Goal: Navigation & Orientation: Find specific page/section

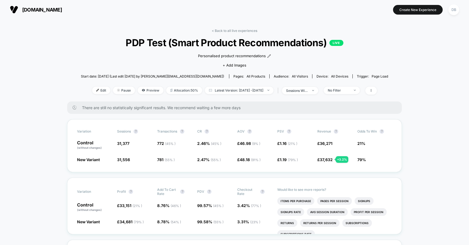
click at [229, 34] on div "< Back to all live experiences PDP Test (Smart Product Recommendations) LIVE Pe…" at bounding box center [234, 65] width 307 height 73
click at [231, 31] on link "< Back to all live experiences" at bounding box center [235, 31] width 46 height 4
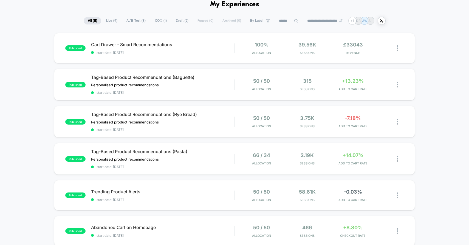
scroll to position [27, 0]
click at [235, 155] on div "66 / 34 Allocation 2.19k Sessions +14.07% ADD TO CART RATE" at bounding box center [319, 158] width 169 height 13
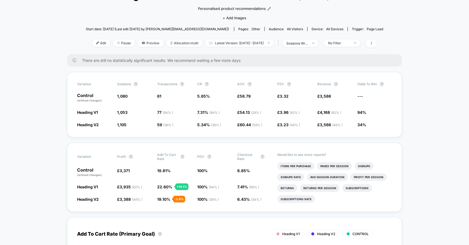
scroll to position [48, 0]
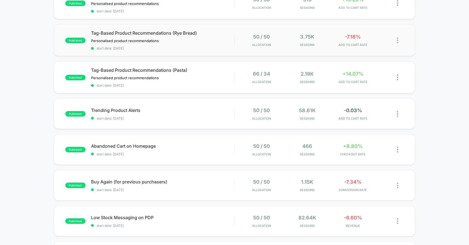
scroll to position [112, 0]
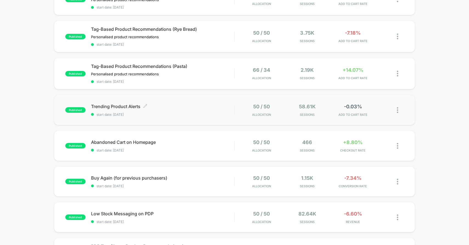
click at [201, 112] on span "start date: [DATE]" at bounding box center [163, 114] width 144 height 4
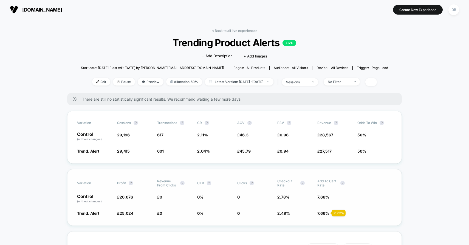
scroll to position [43, 0]
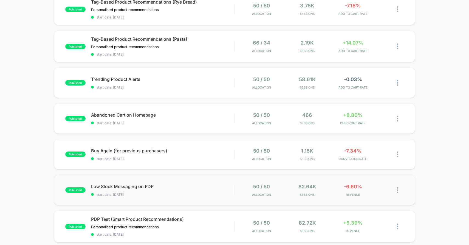
scroll to position [211, 0]
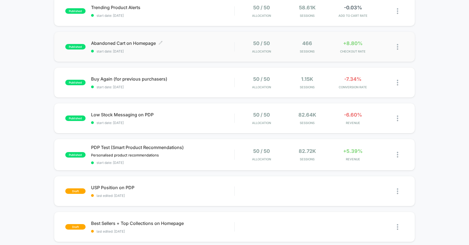
click at [214, 46] on div "Abandoned Cart on Homepage Click to edit experience details Click to edit exper…" at bounding box center [163, 46] width 144 height 13
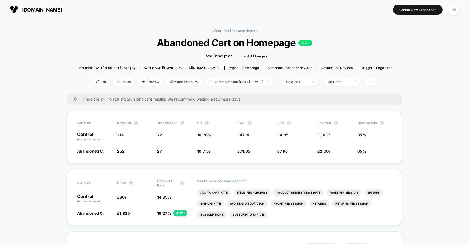
scroll to position [22, 0]
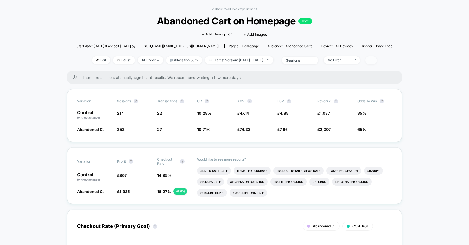
click at [377, 60] on span at bounding box center [372, 60] width 12 height 8
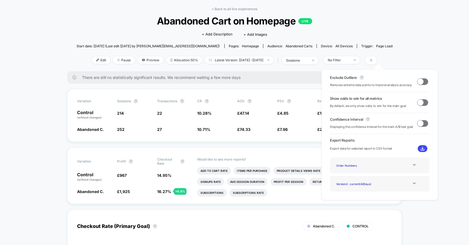
click at [423, 122] on span at bounding box center [422, 123] width 11 height 7
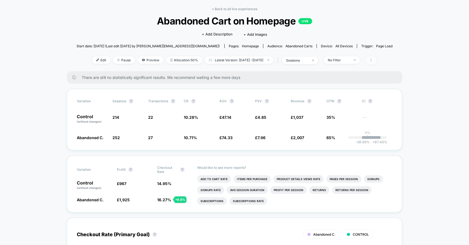
click at [377, 57] on span at bounding box center [372, 60] width 12 height 8
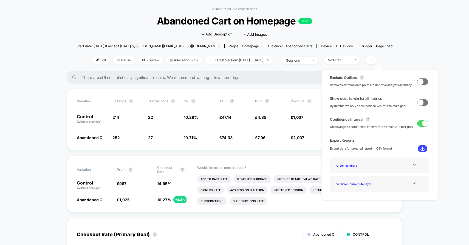
click at [423, 123] on span at bounding box center [425, 123] width 6 height 6
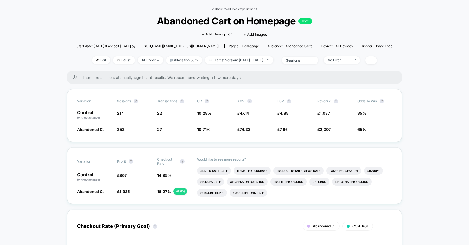
click at [239, 7] on link "< Back to all live experiences" at bounding box center [235, 9] width 46 height 4
